Goal: Task Accomplishment & Management: Complete application form

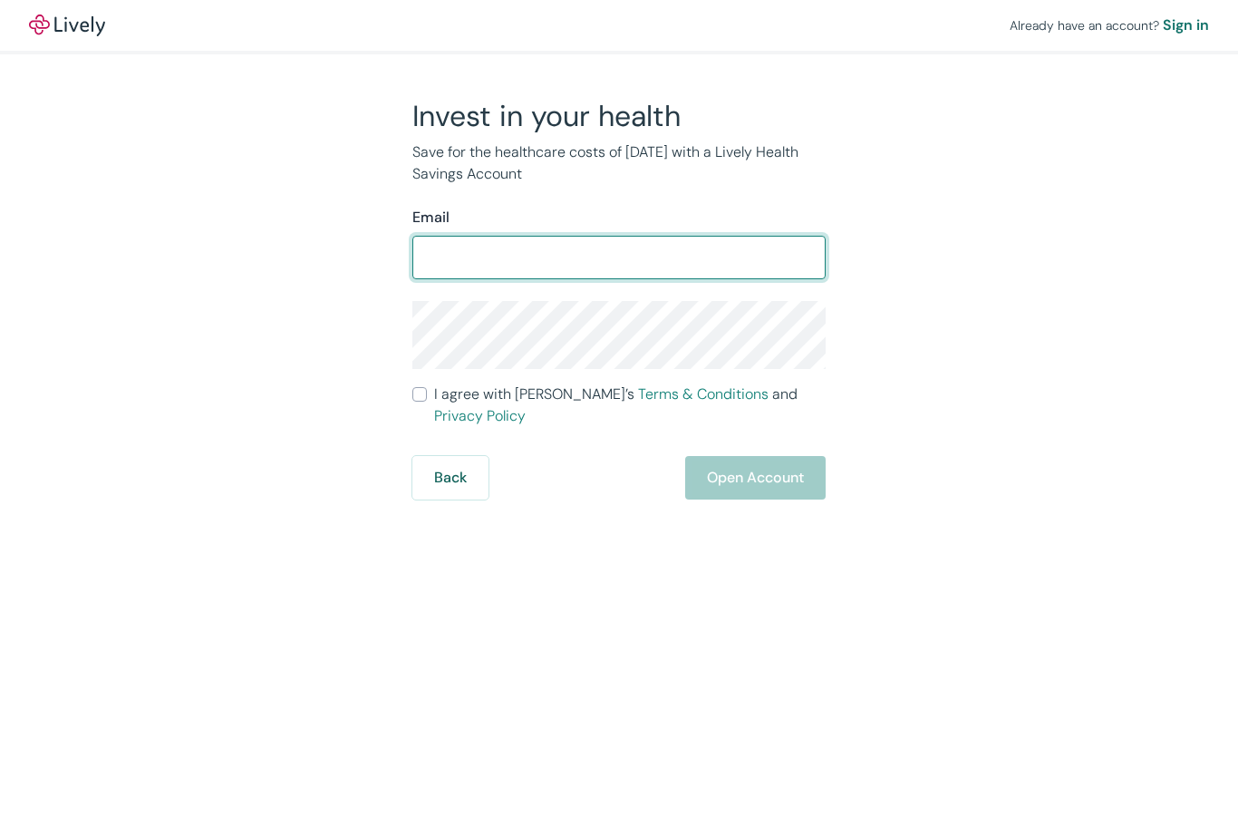
click at [613, 257] on input "Email" at bounding box center [618, 257] width 413 height 36
type input "Rl.brown@sbcglobal.net"
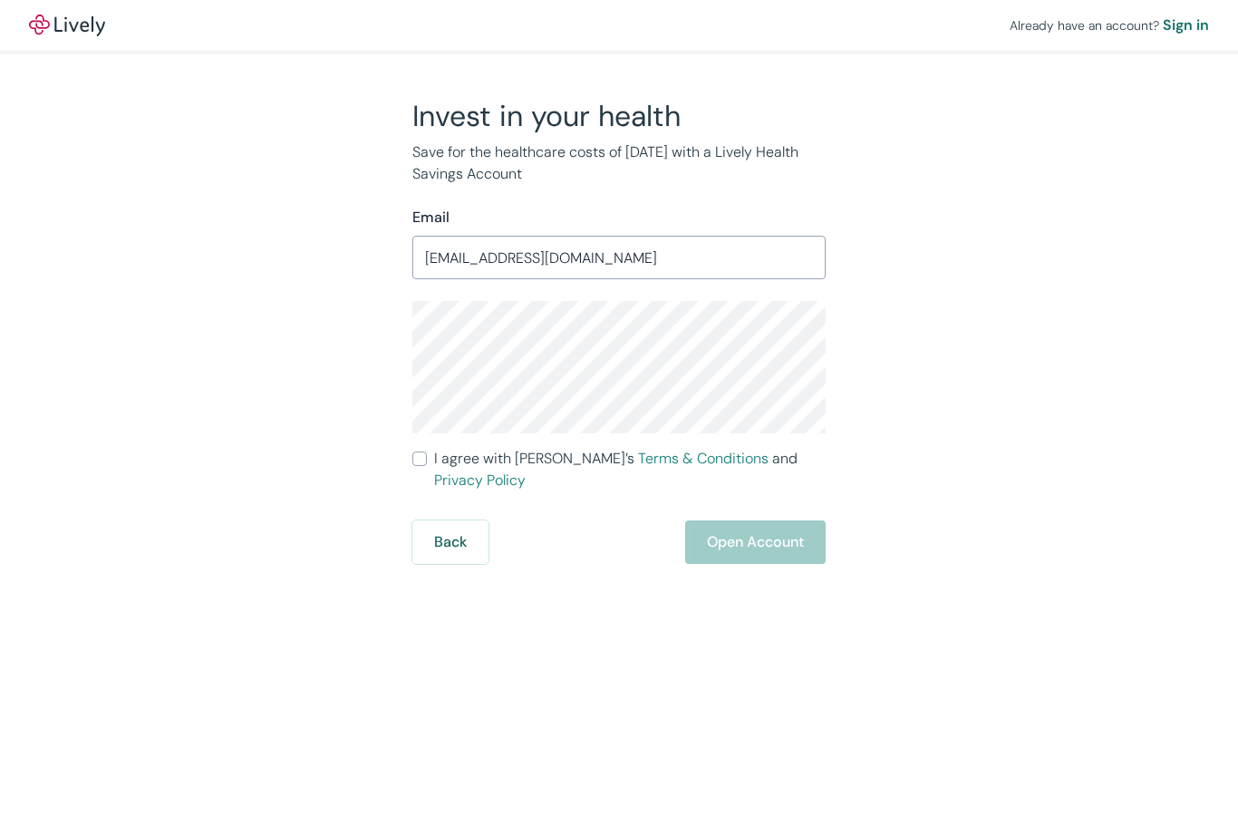
click at [422, 461] on input "I agree with Lively’s Terms & Conditions and Privacy Policy" at bounding box center [419, 458] width 15 height 15
checkbox input "true"
click at [783, 520] on button "Open Account" at bounding box center [755, 542] width 141 height 44
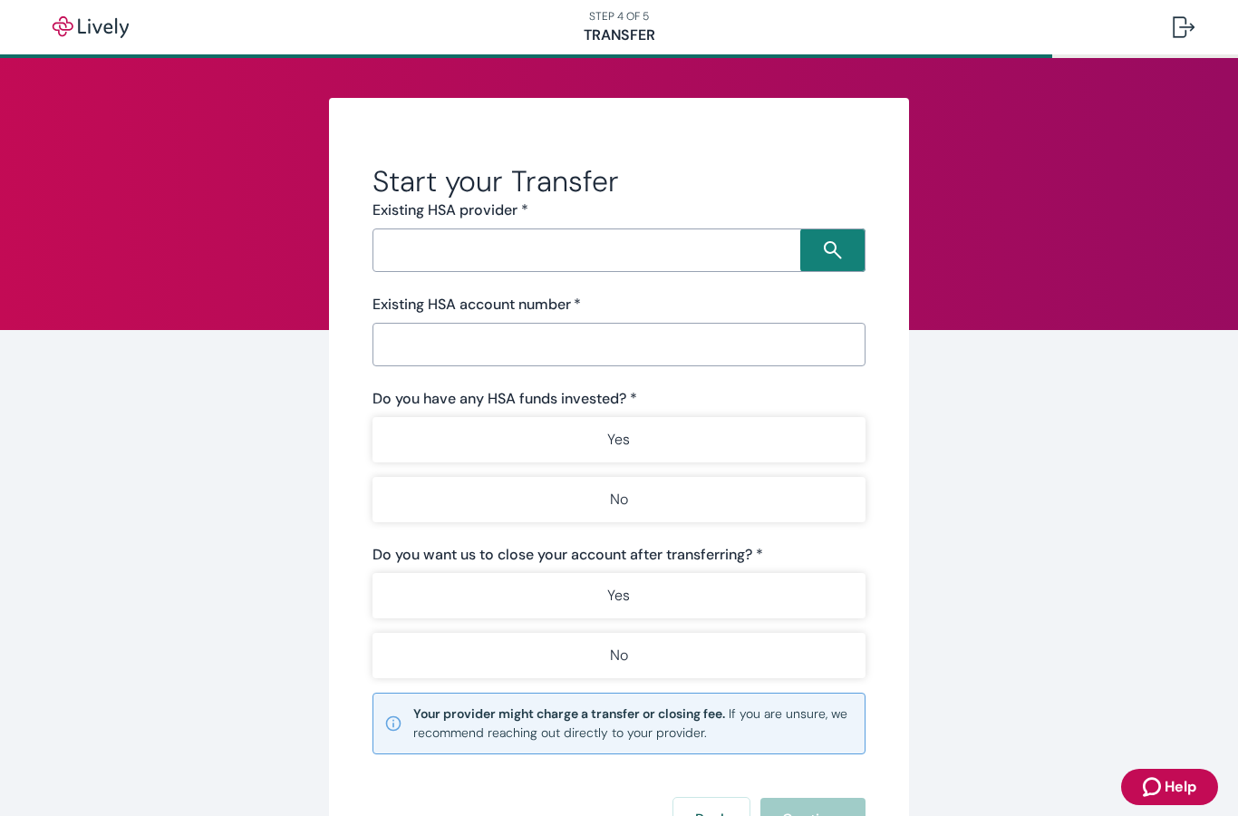
click at [719, 248] on input "Search input" at bounding box center [589, 250] width 422 height 25
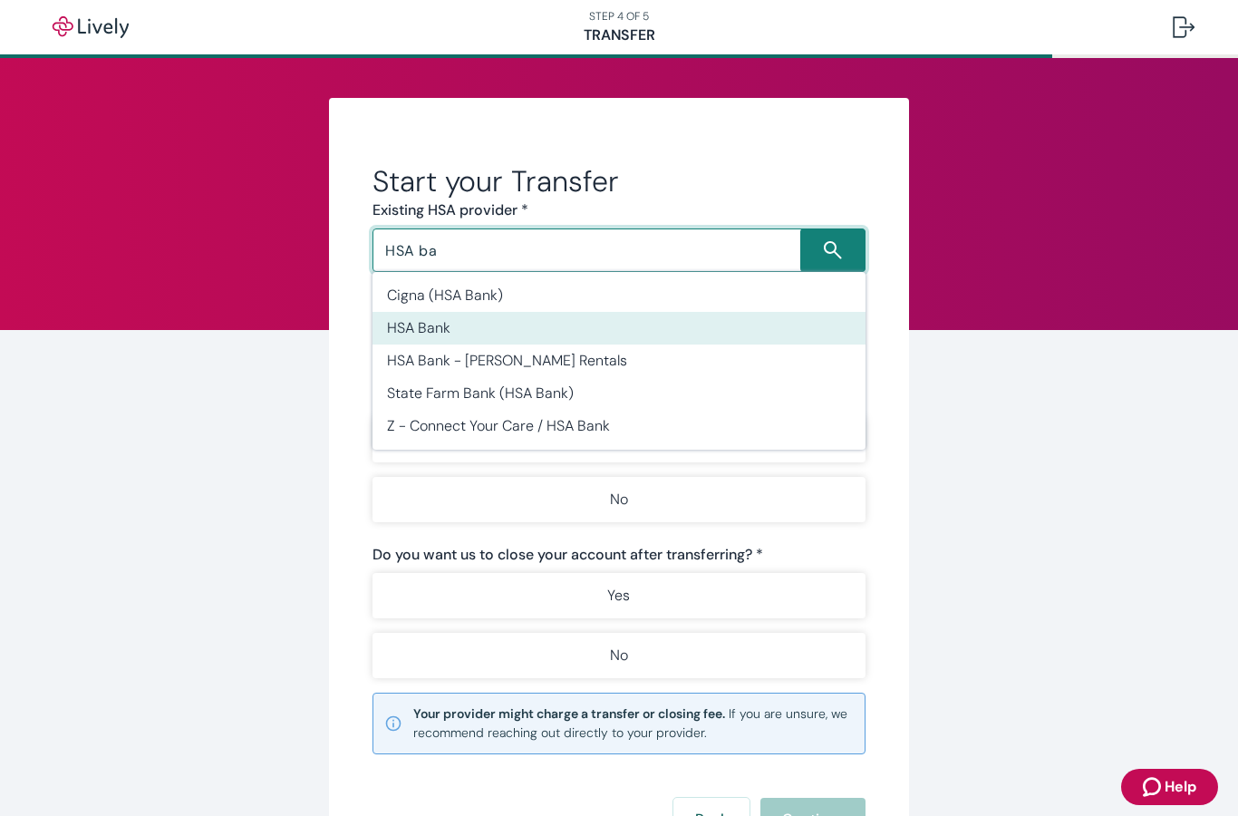
click at [447, 323] on li "HSA Bank" at bounding box center [619, 328] width 493 height 33
type input "HSA Bank"
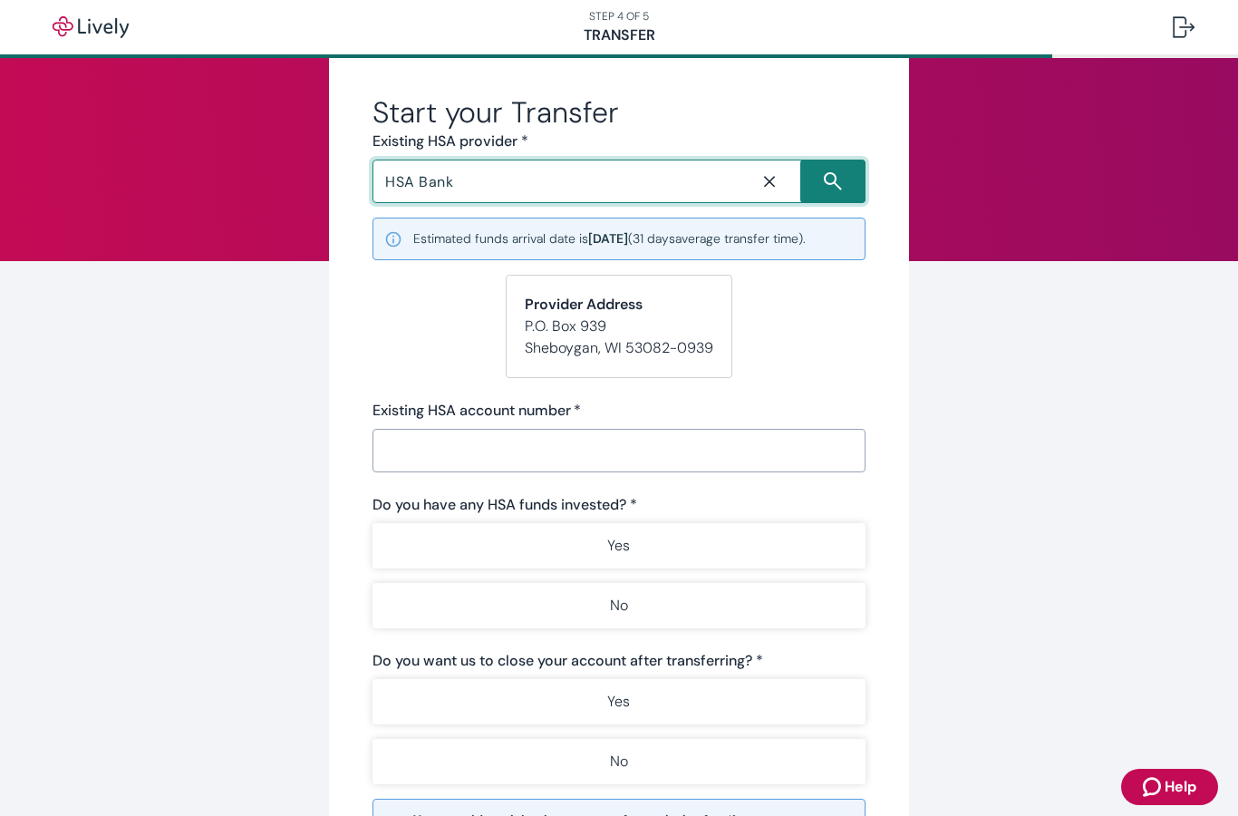
scroll to position [78, 0]
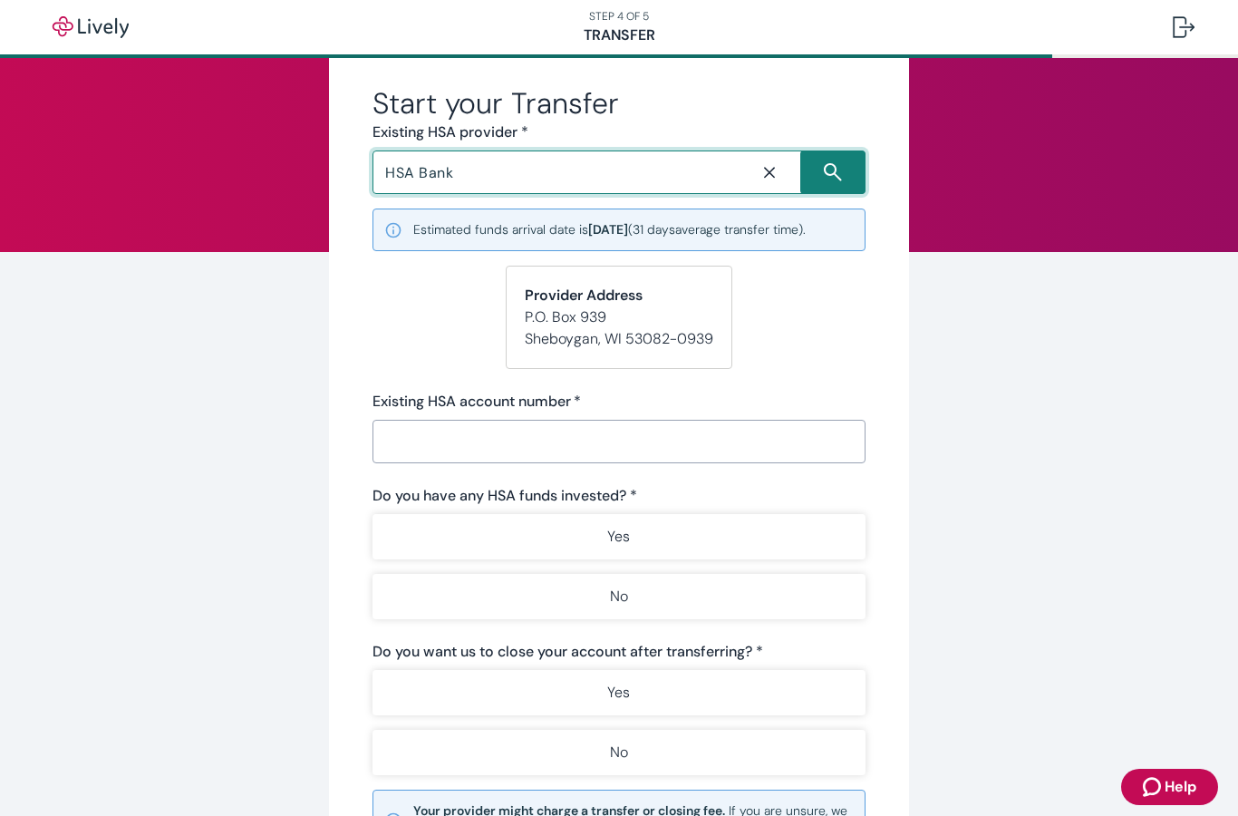
click at [649, 438] on input "Existing HSA account number   *" at bounding box center [619, 441] width 493 height 36
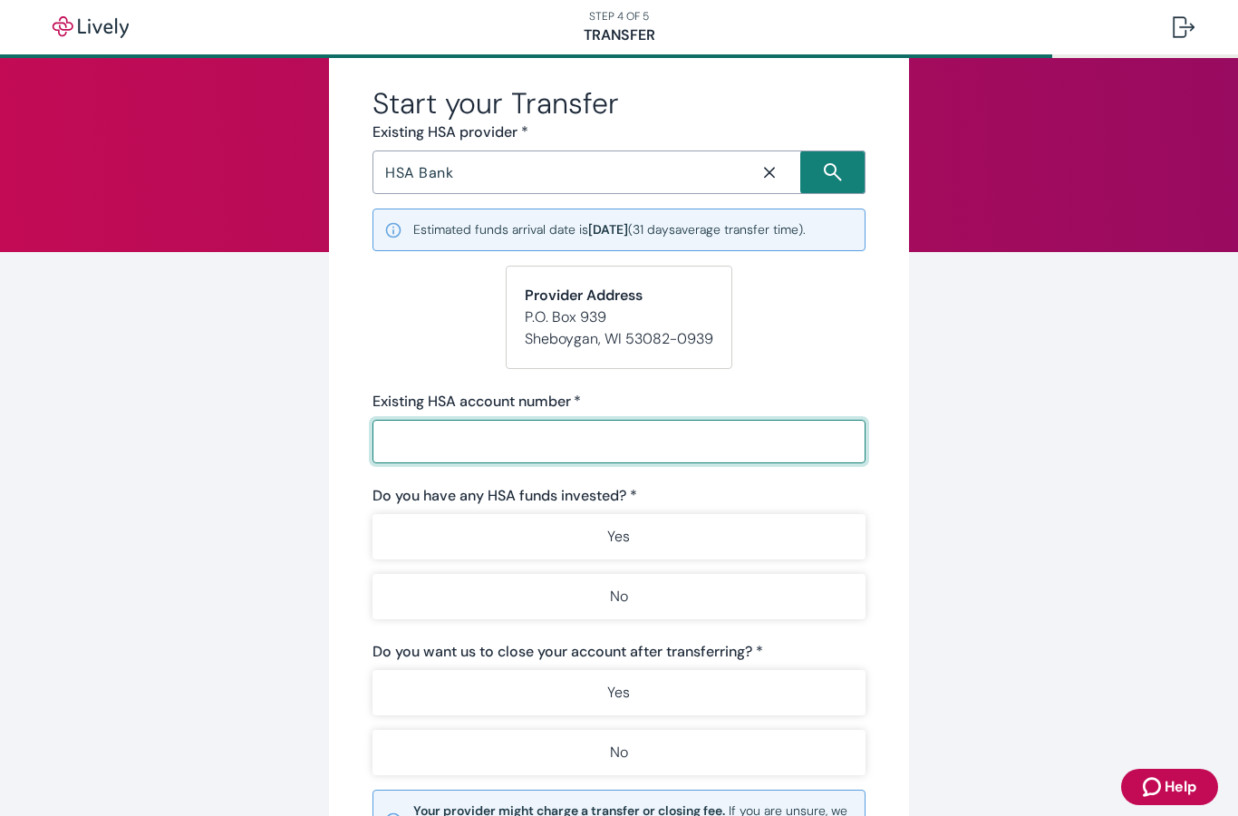
click at [568, 442] on input "Existing HSA account number   *" at bounding box center [619, 441] width 493 height 36
click at [587, 432] on input "Existing HSA account number   *" at bounding box center [619, 441] width 493 height 36
paste input "60386476"
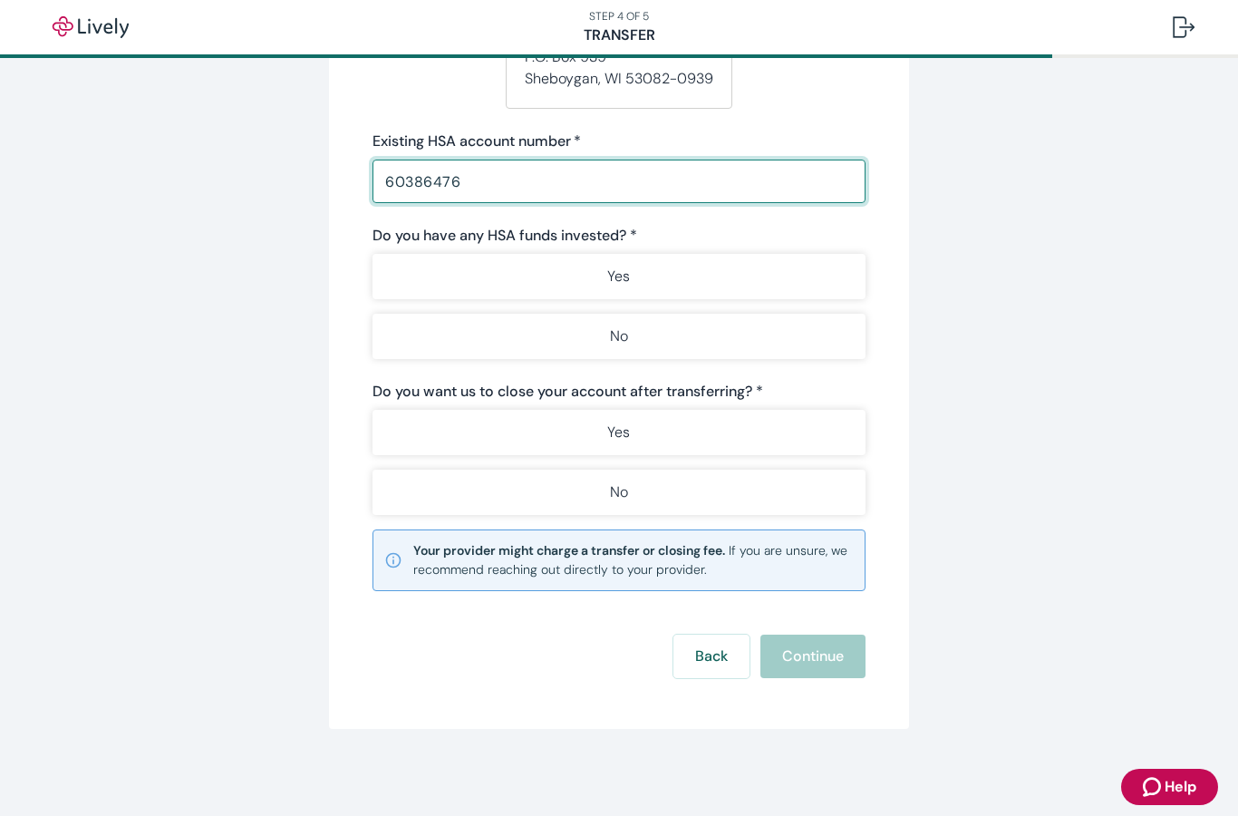
scroll to position [338, 0]
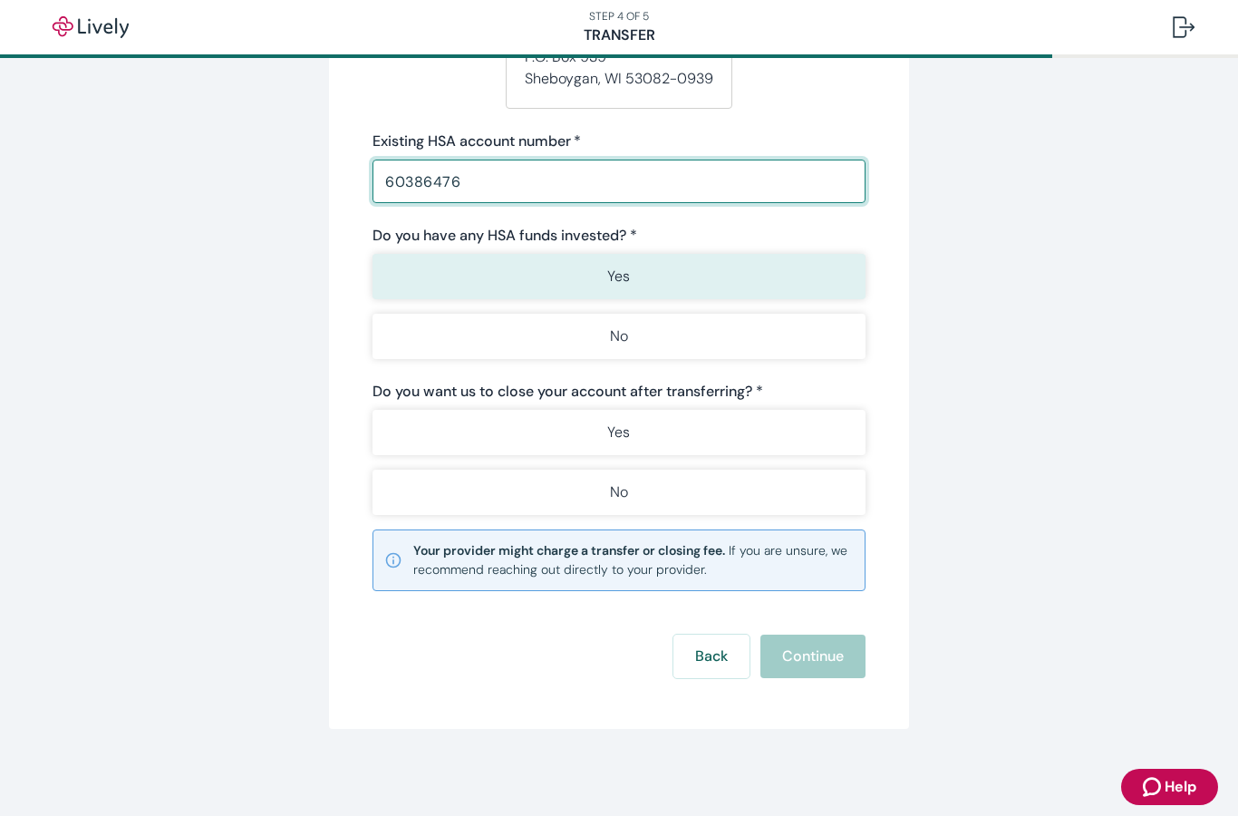
type input "60386476"
click at [636, 281] on button "Yes" at bounding box center [619, 276] width 493 height 45
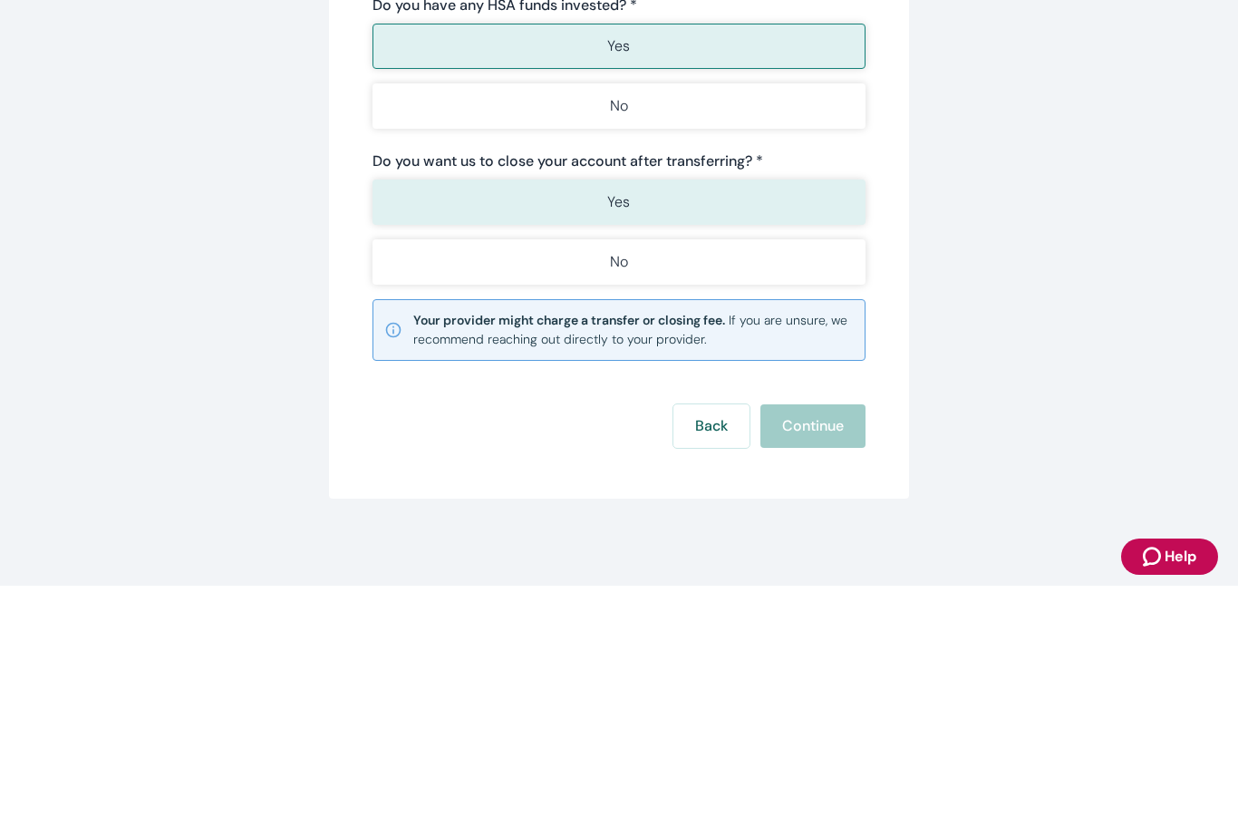
click at [623, 422] on p "Yes" at bounding box center [618, 433] width 23 height 22
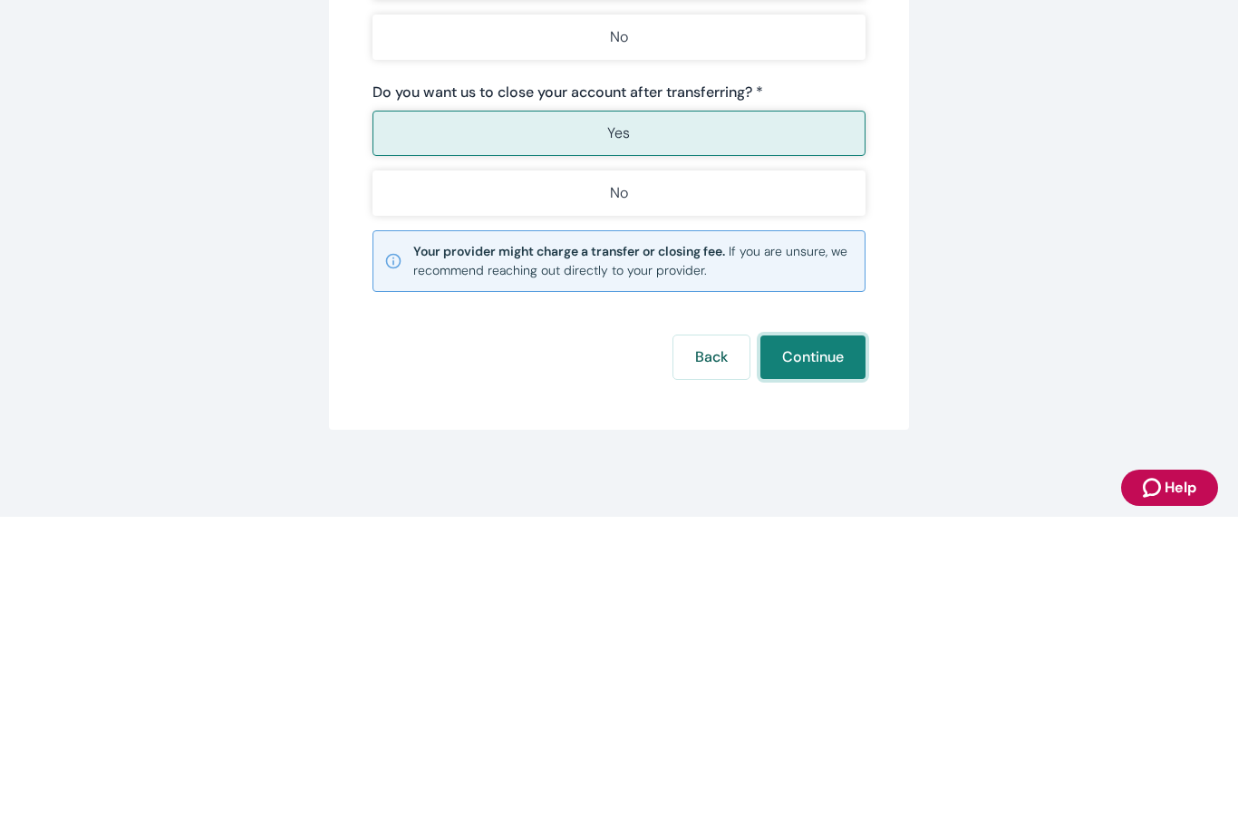
click at [835, 635] on button "Continue" at bounding box center [813, 657] width 105 height 44
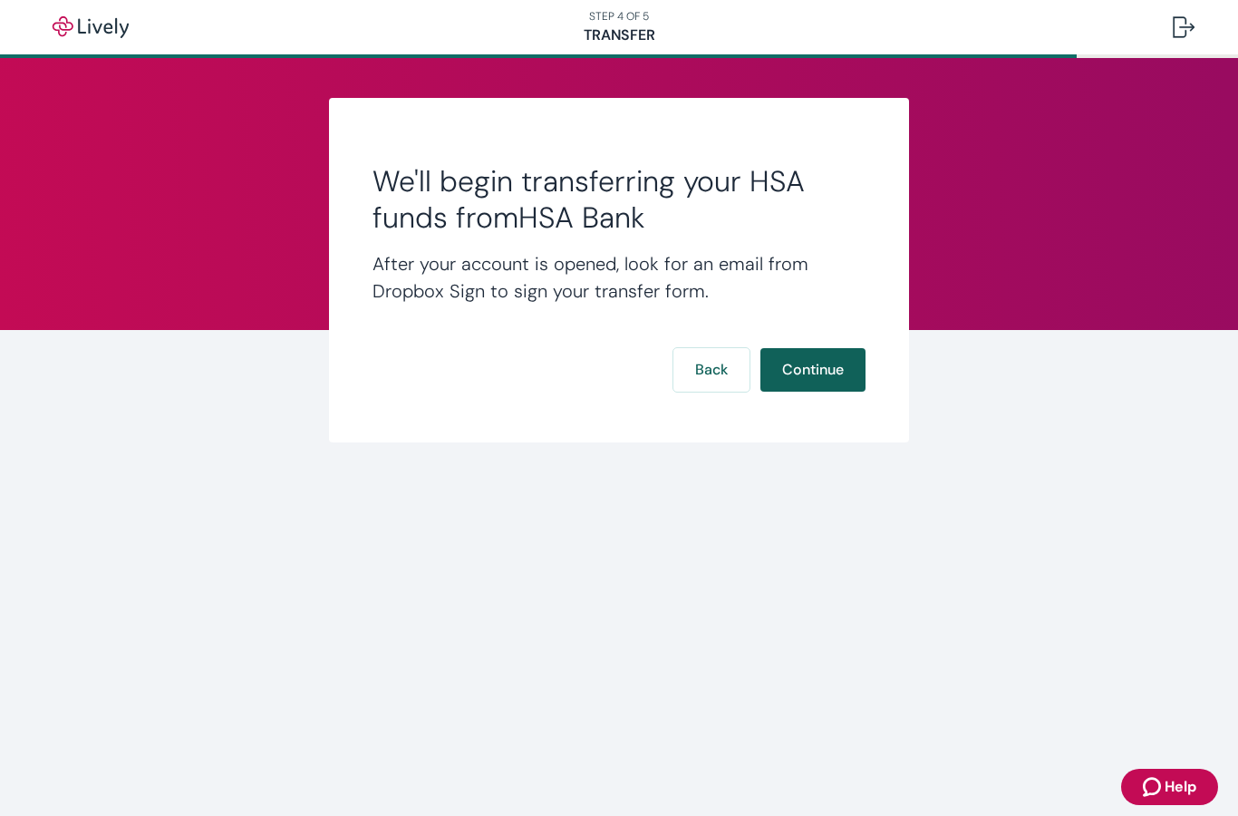
click at [824, 359] on button "Continue" at bounding box center [813, 370] width 105 height 44
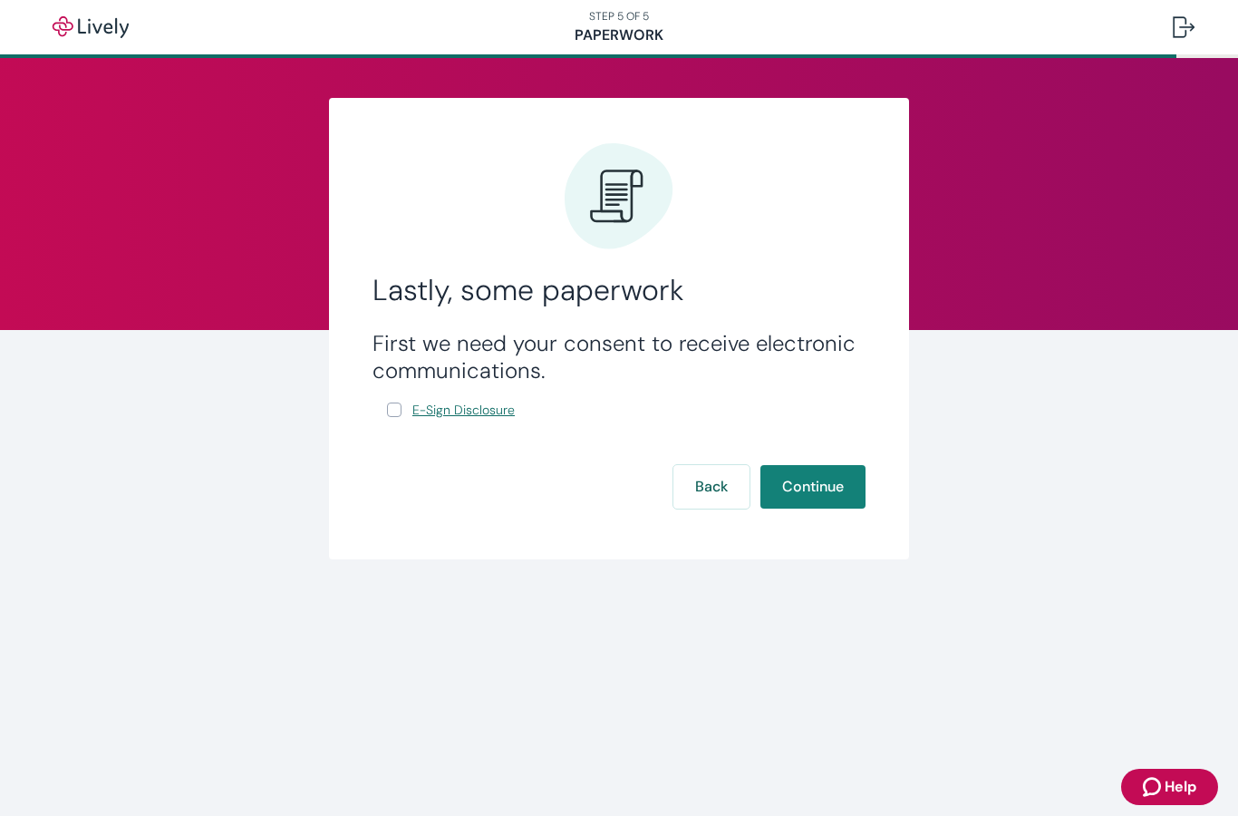
click at [409, 411] on link "E-Sign Disclosure" at bounding box center [464, 410] width 110 height 23
click at [393, 412] on input "E-Sign Disclosure" at bounding box center [394, 410] width 15 height 15
checkbox input "true"
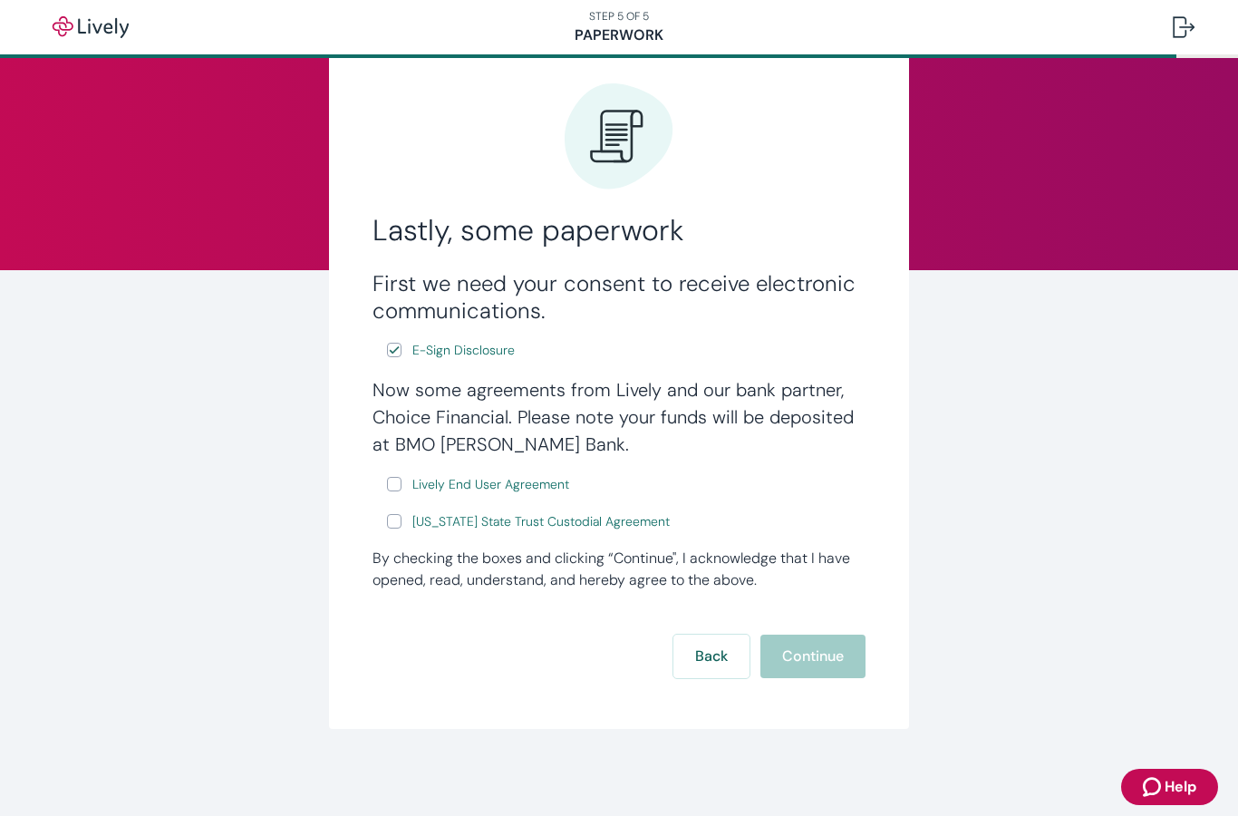
scroll to position [60, 0]
click at [396, 480] on input "Lively End User Agreement" at bounding box center [394, 484] width 15 height 15
checkbox input "true"
click at [399, 521] on input "[US_STATE] State Trust Custodial Agreement" at bounding box center [394, 521] width 15 height 15
checkbox input "true"
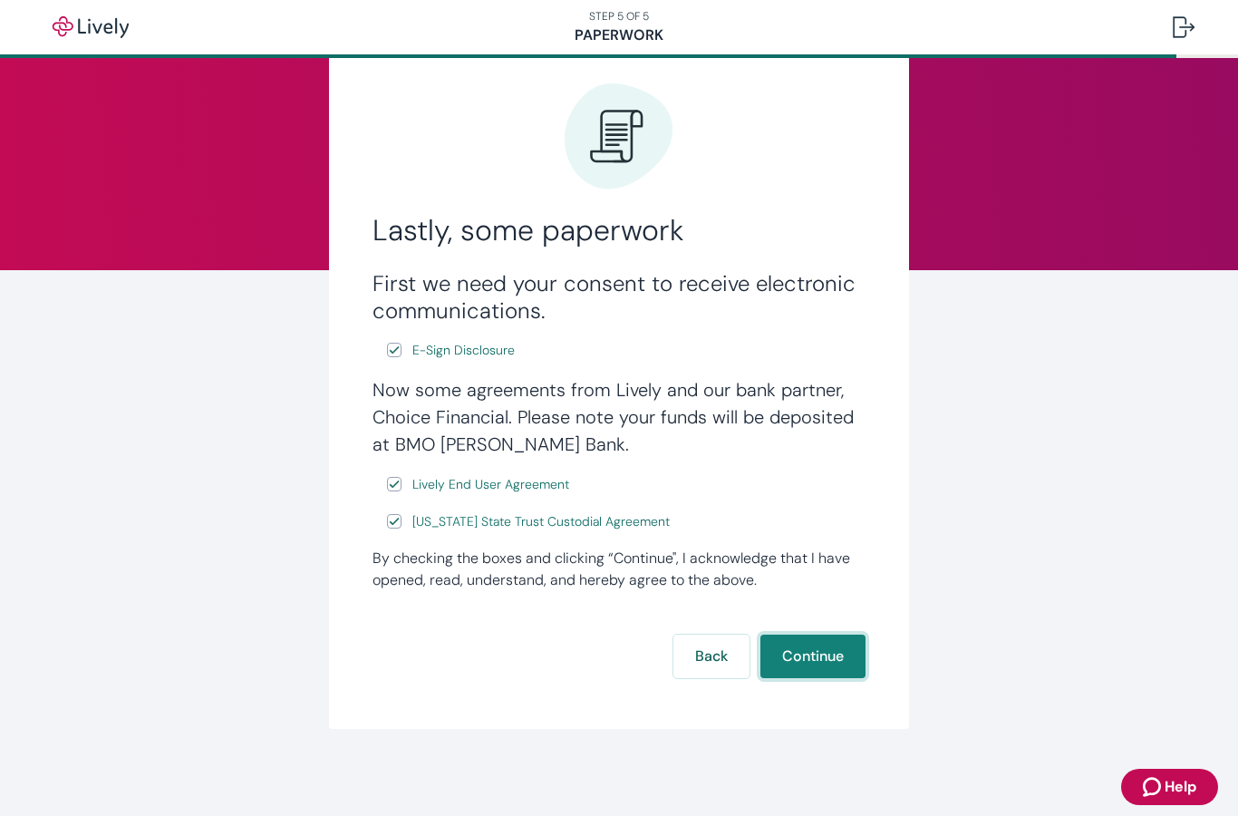
click at [826, 639] on button "Continue" at bounding box center [813, 657] width 105 height 44
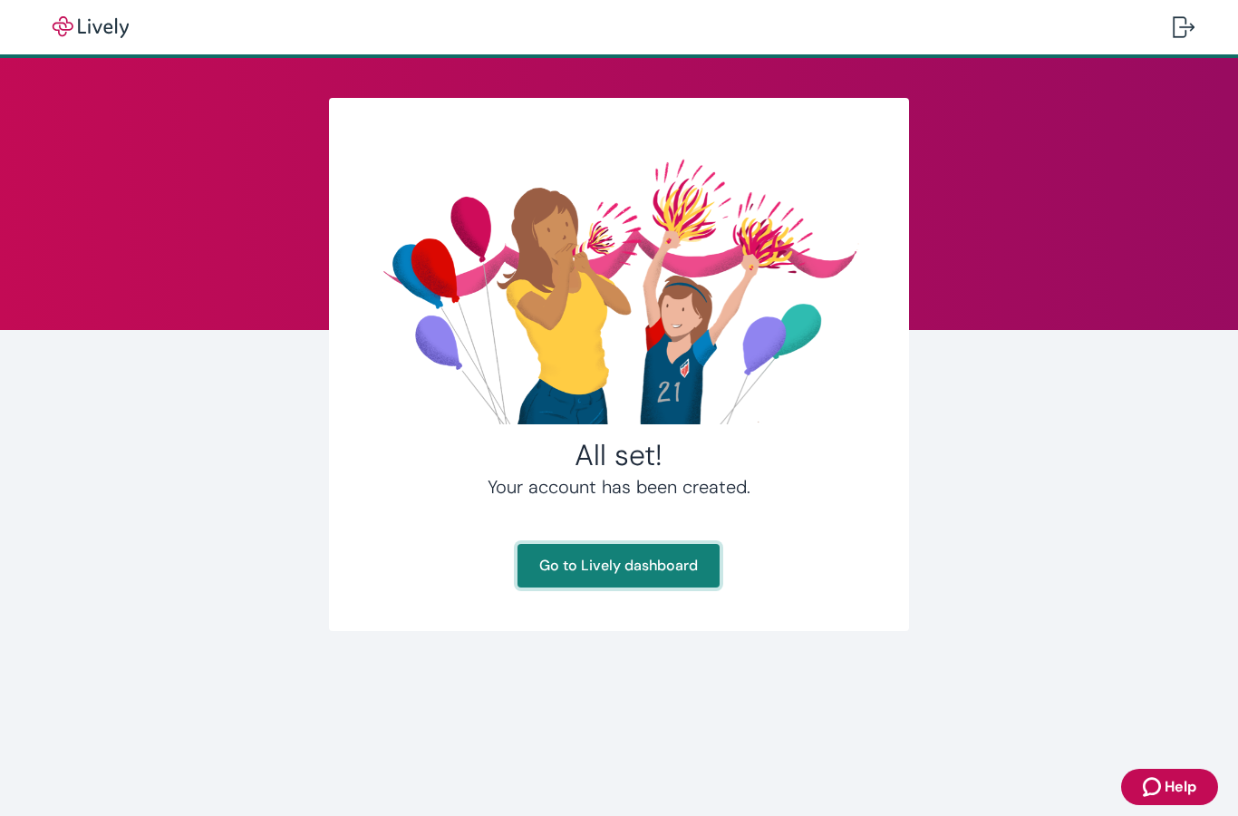
click at [694, 557] on link "Go to Lively dashboard" at bounding box center [619, 566] width 202 height 44
